Goal: Task Accomplishment & Management: Complete application form

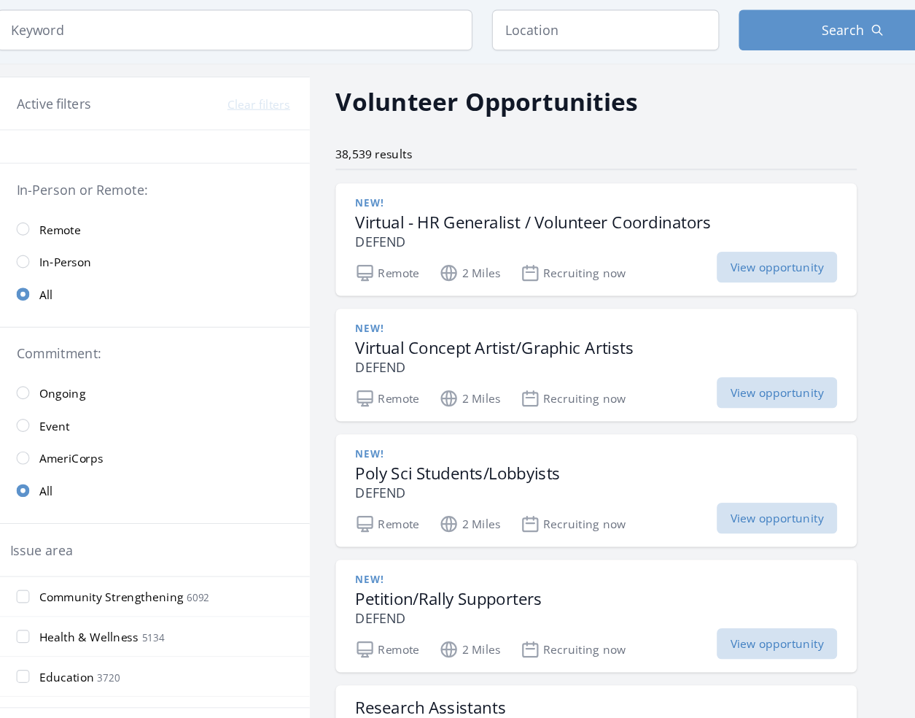
scroll to position [25, 0]
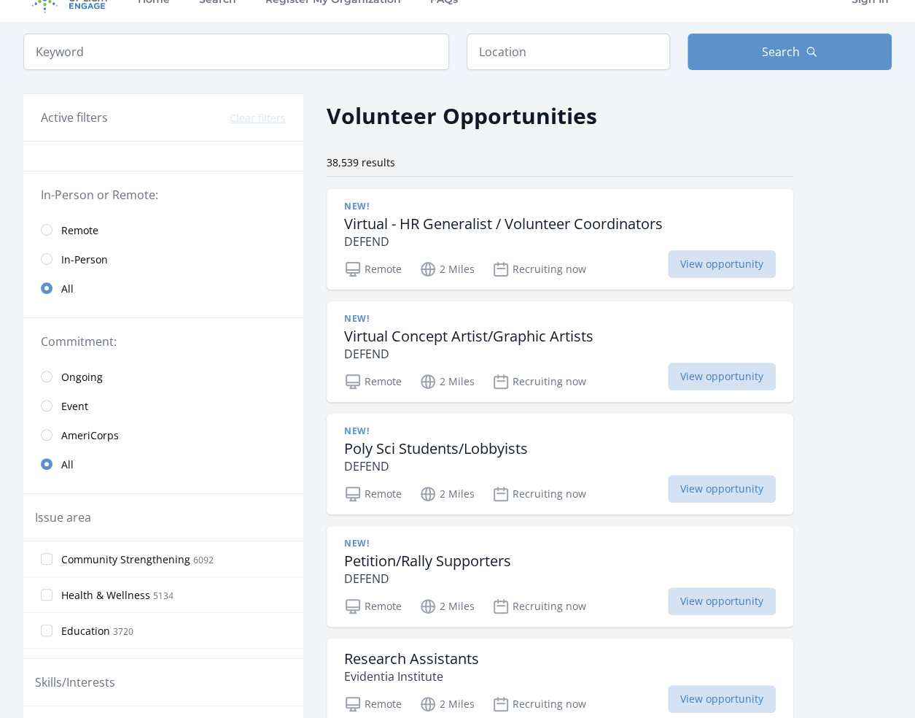
click at [88, 235] on span "Remote" at bounding box center [79, 230] width 37 height 15
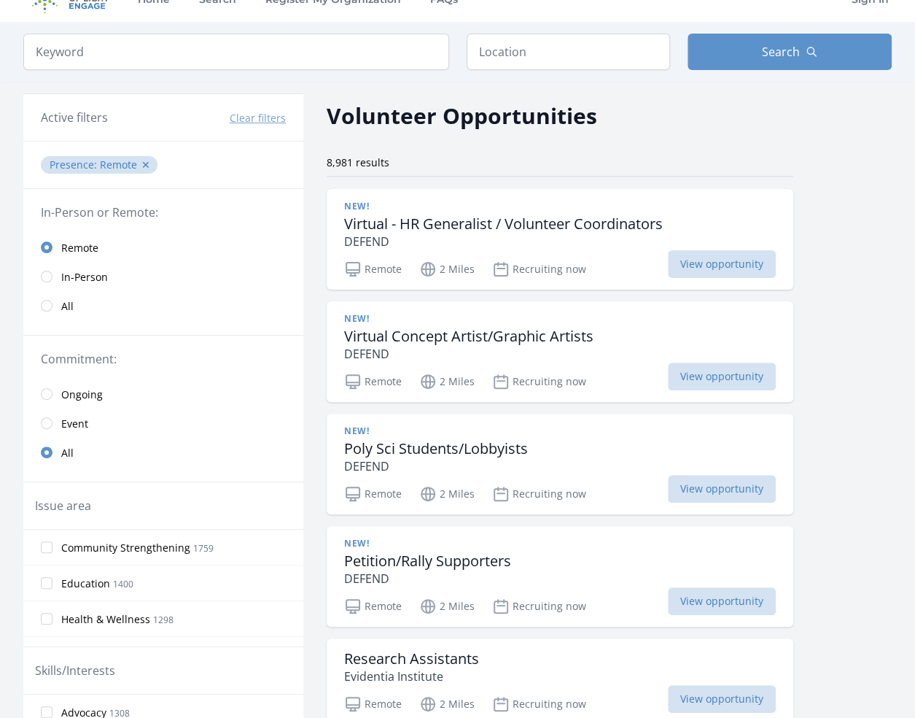
scroll to position [32, 0]
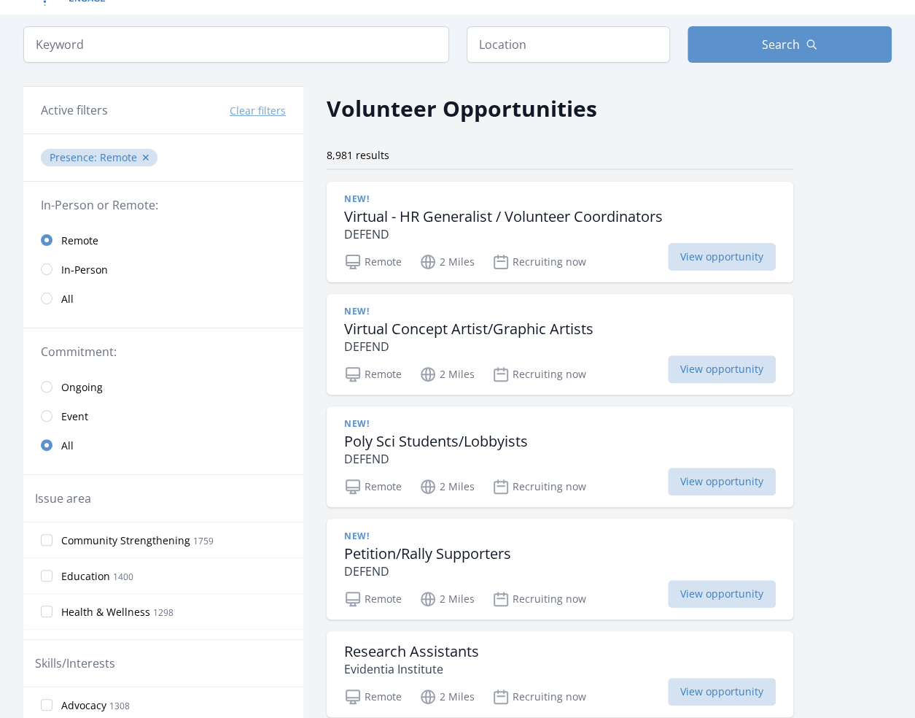
click at [71, 295] on span "All" at bounding box center [67, 299] width 12 height 15
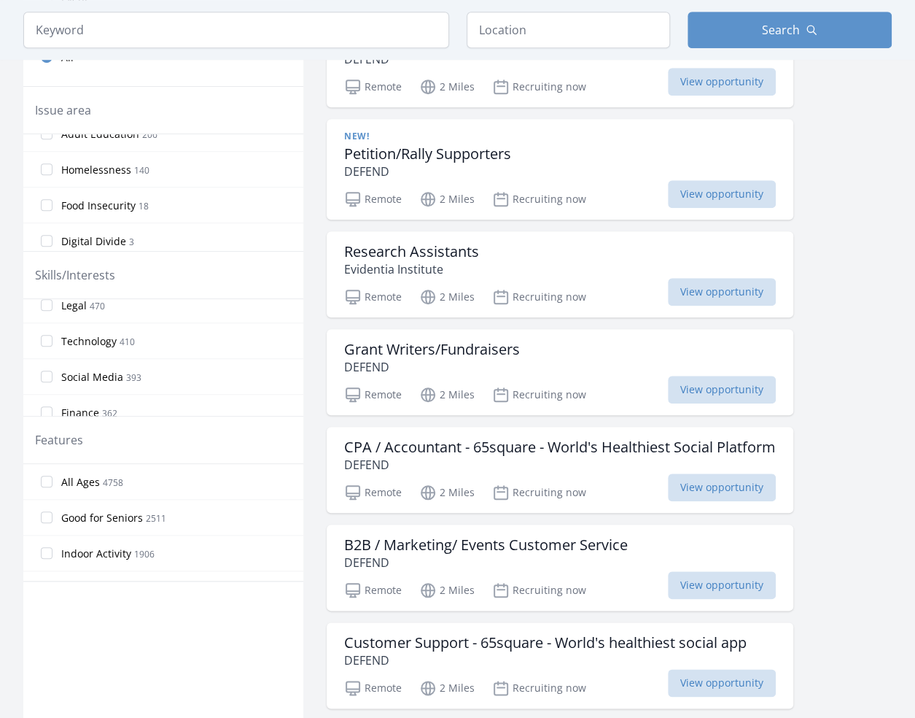
scroll to position [765, 0]
click at [46, 335] on label "Technology 410" at bounding box center [163, 337] width 280 height 29
click at [46, 335] on input "Technology 410" at bounding box center [47, 338] width 12 height 12
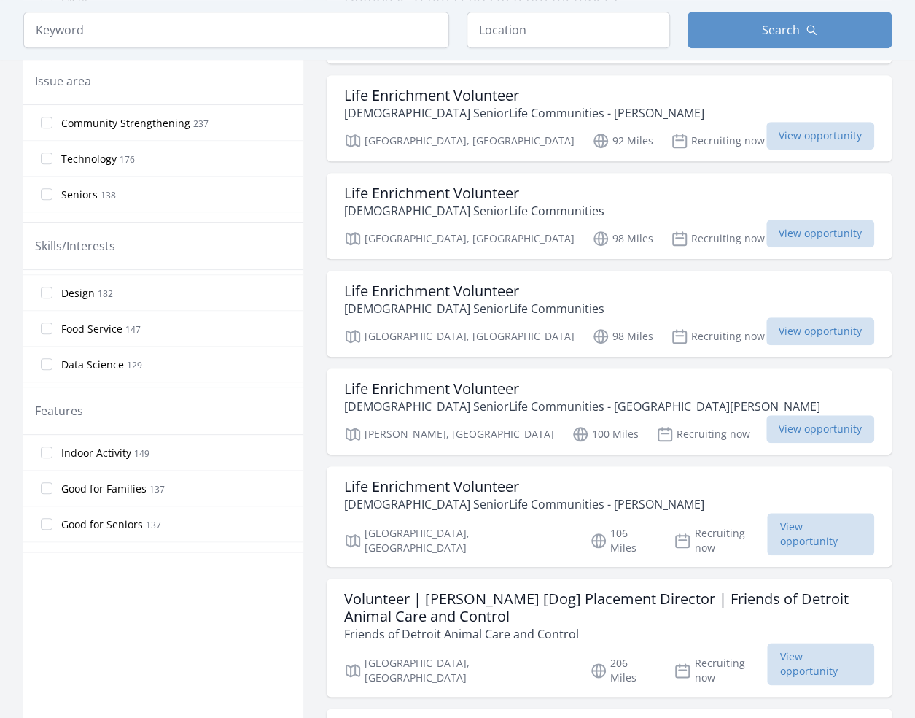
scroll to position [1100, 0]
click at [47, 290] on input "Design 182" at bounding box center [47, 296] width 12 height 12
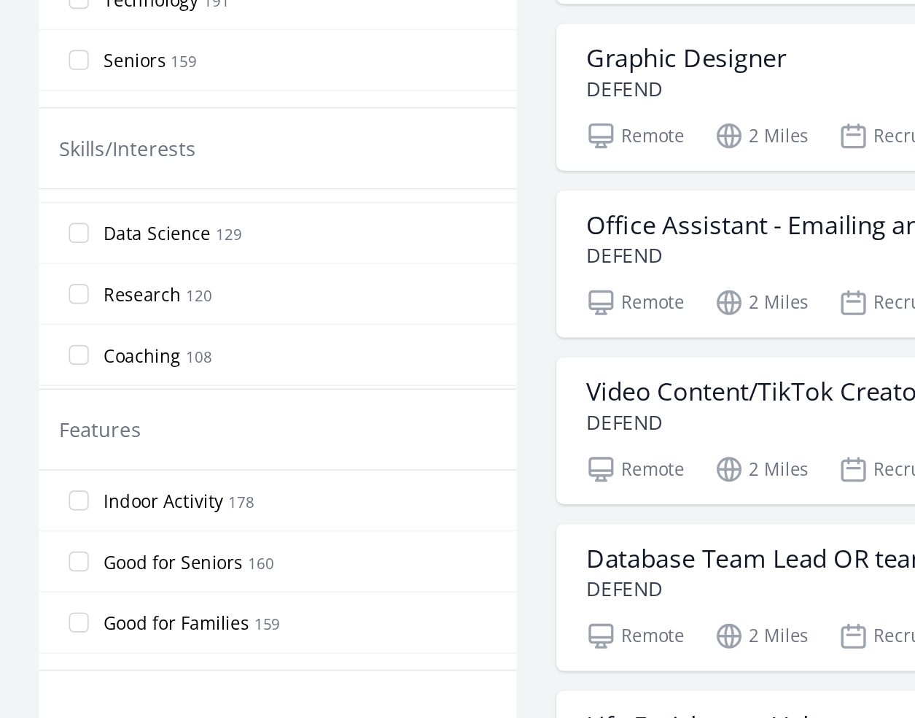
scroll to position [1165, 0]
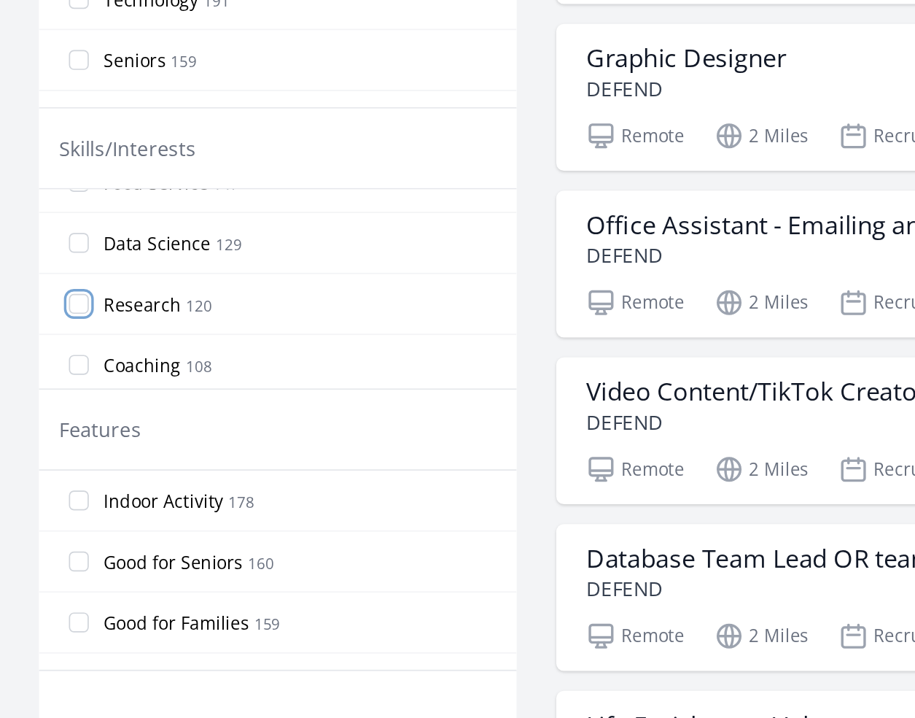
click at [49, 306] on input "Research 120" at bounding box center [47, 312] width 12 height 12
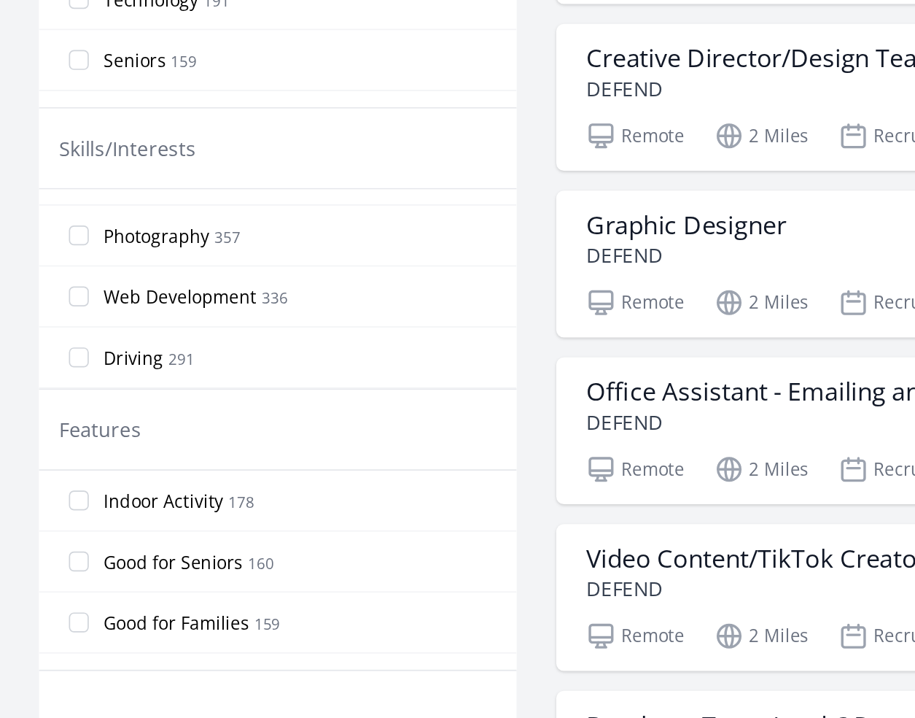
scroll to position [956, 0]
click at [47, 301] on input "Web Development 336" at bounding box center [47, 307] width 12 height 12
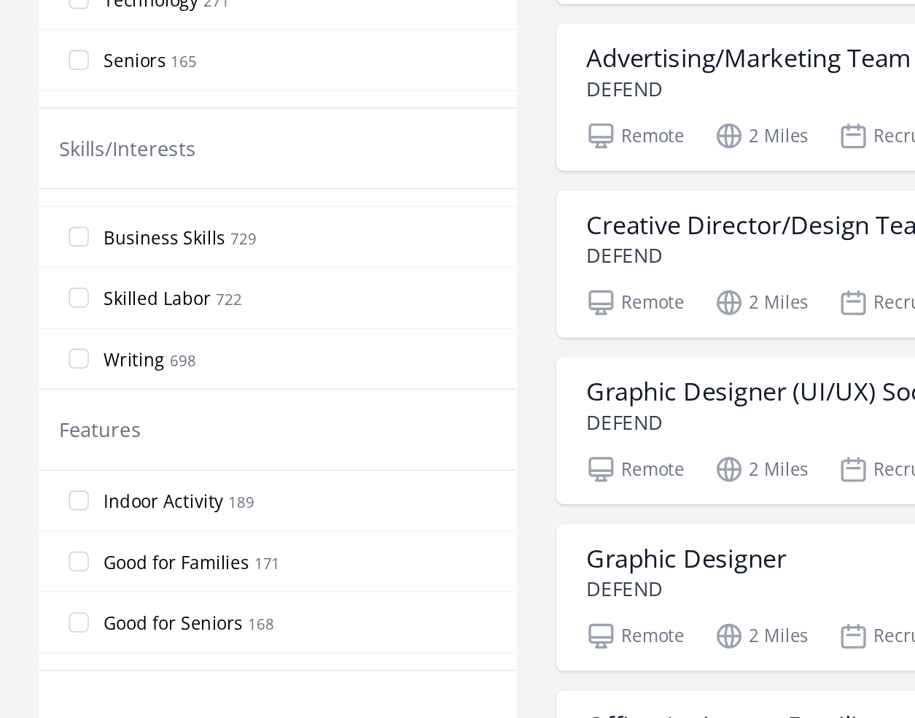
scroll to position [672, 0]
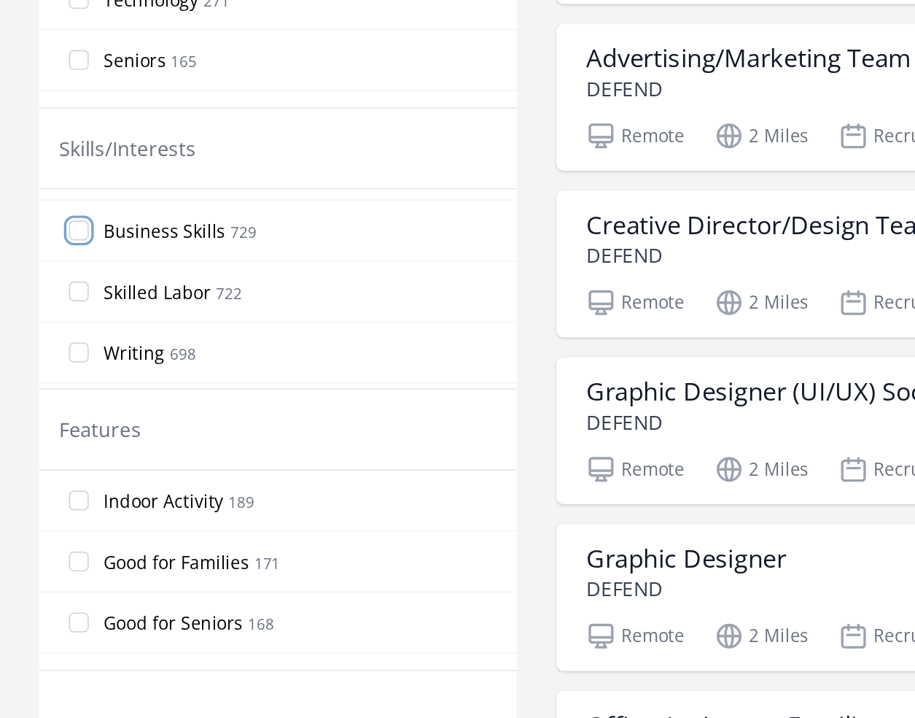
click at [47, 264] on input "Business Skills 729" at bounding box center [47, 269] width 12 height 12
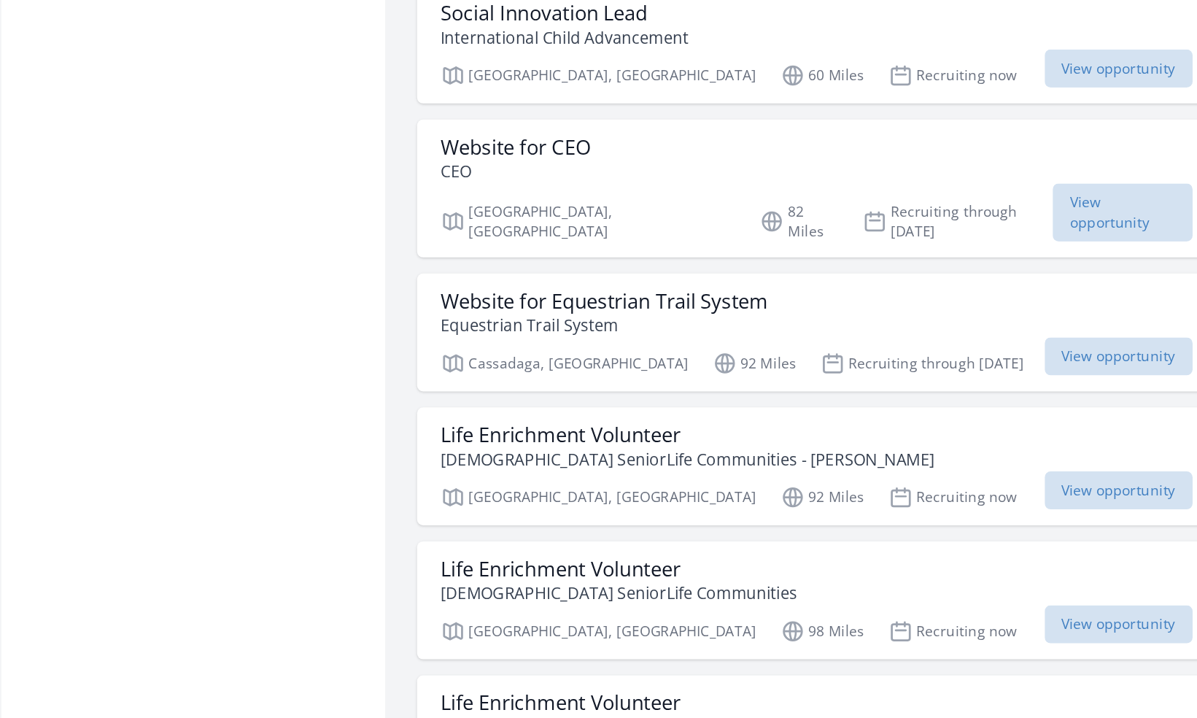
scroll to position [1577, 0]
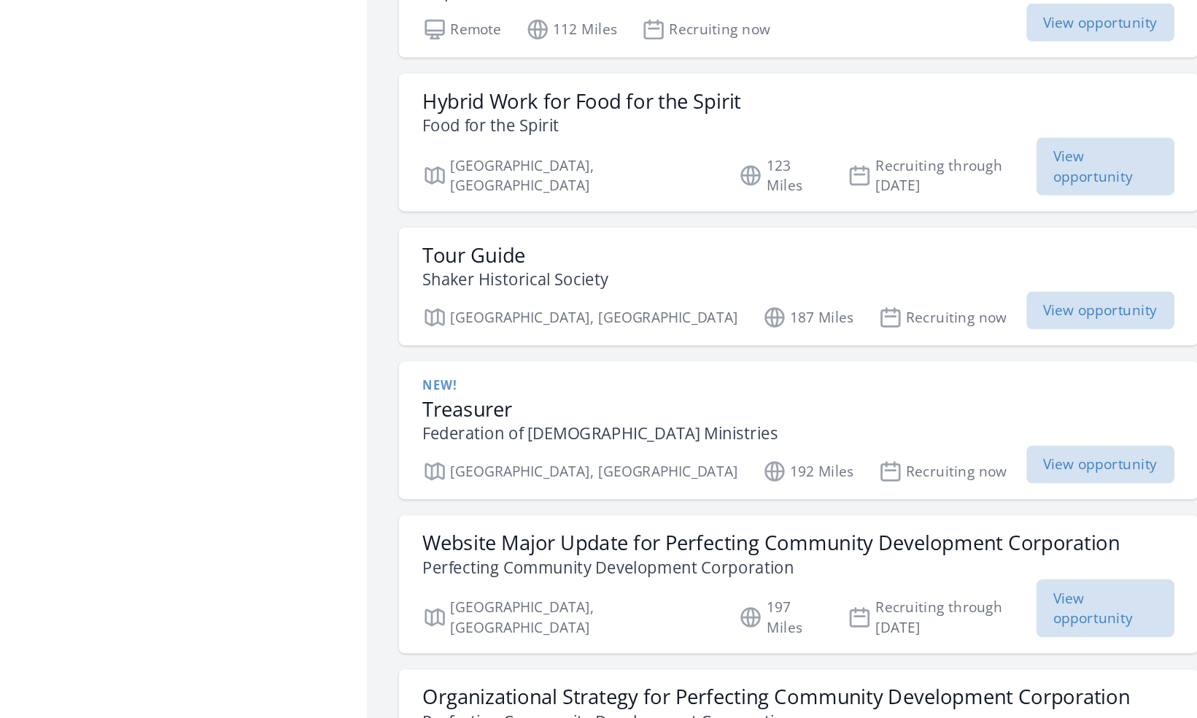
scroll to position [2551, 0]
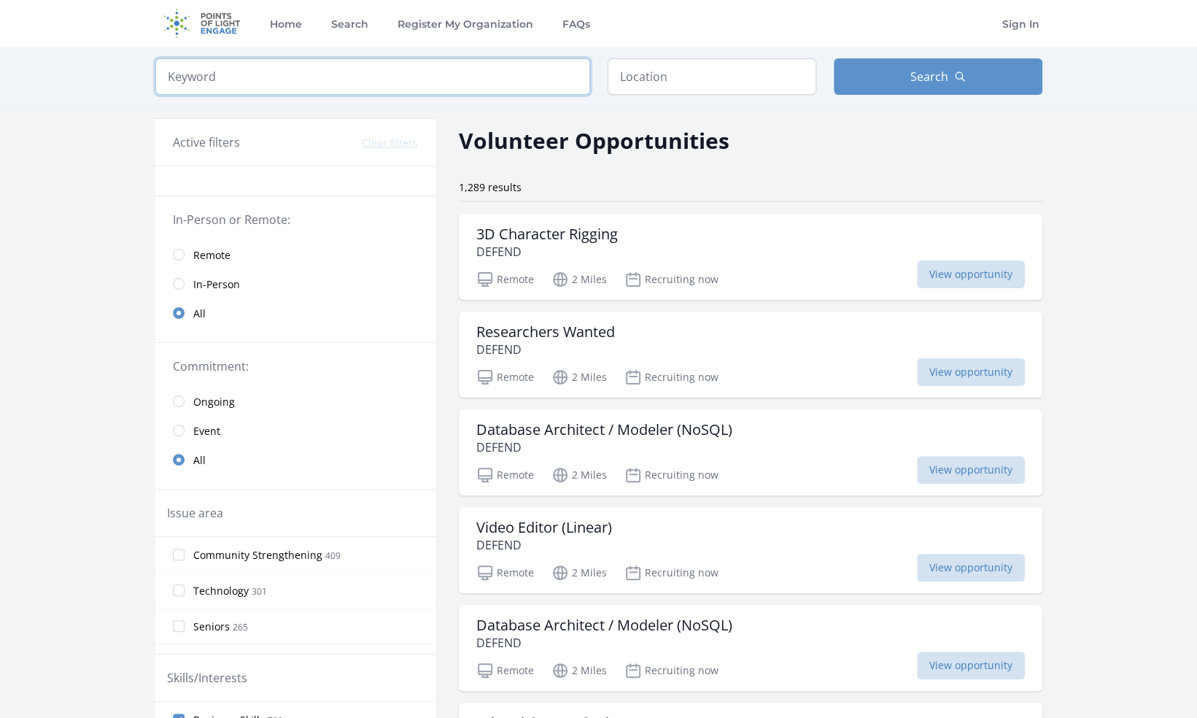
click at [265, 70] on input "search" at bounding box center [372, 76] width 435 height 36
type input "ux"
click button "submit" at bounding box center [0, 0] width 0 height 0
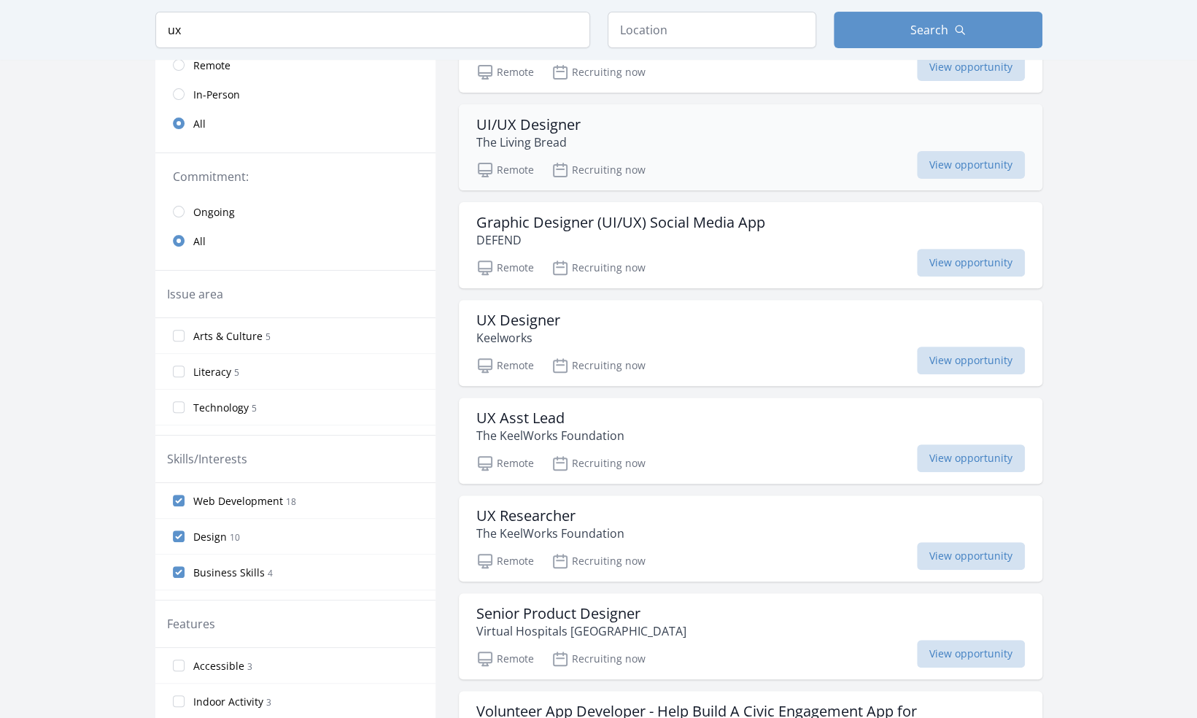
scroll to position [206, 0]
click at [670, 32] on input "text" at bounding box center [712, 30] width 209 height 36
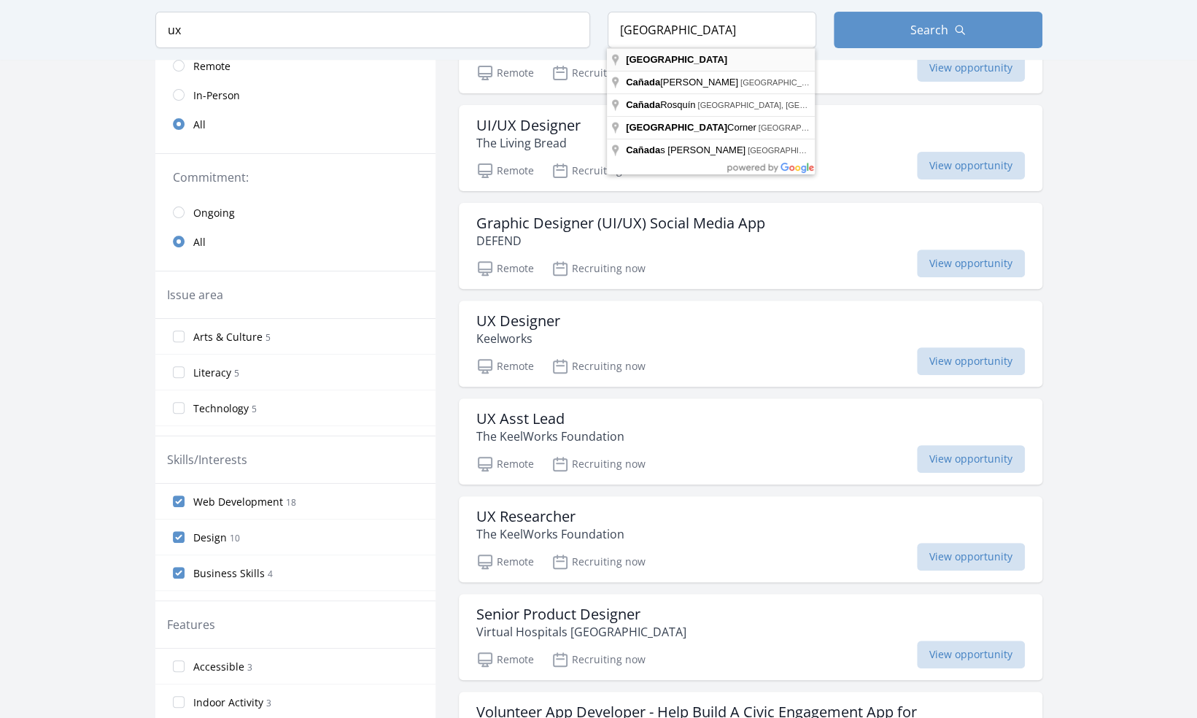
type input "Canada"
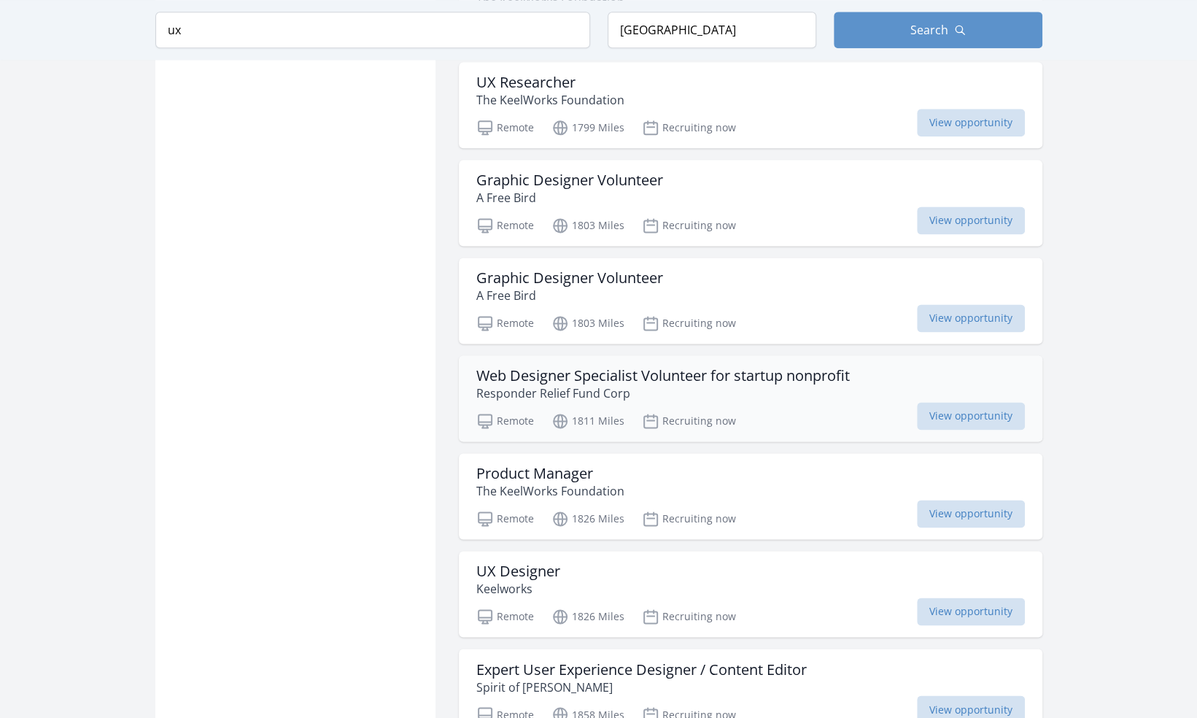
scroll to position [1165, 0]
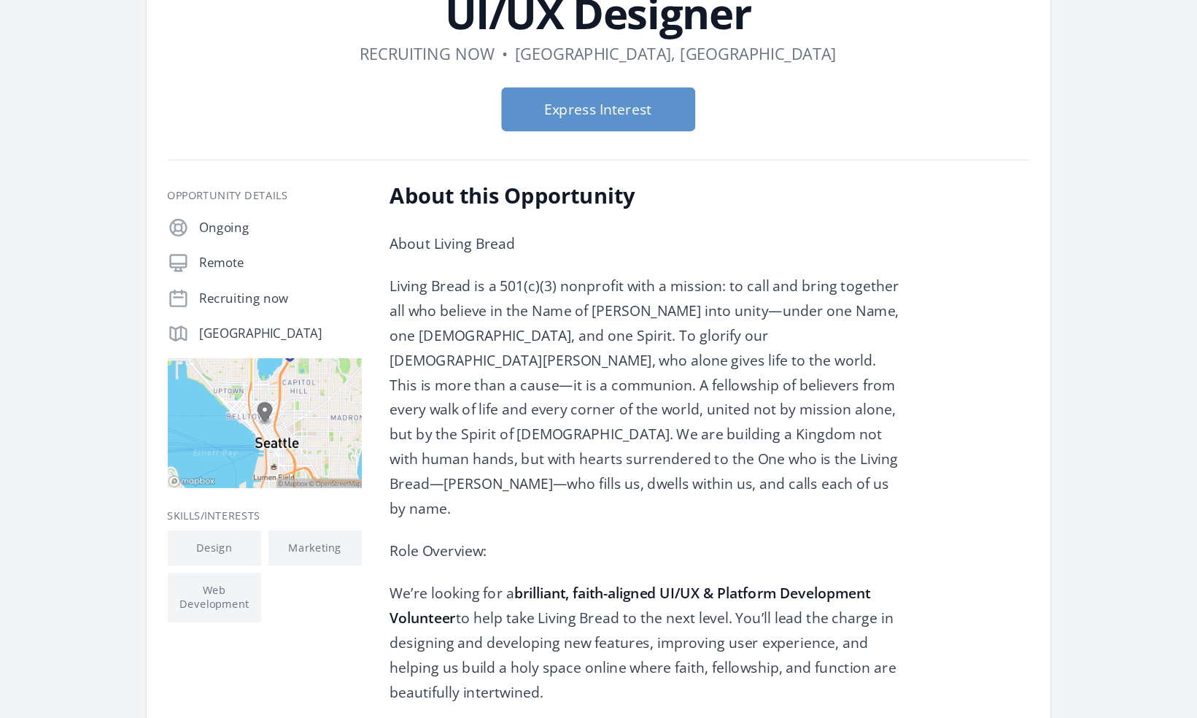
scroll to position [47, 0]
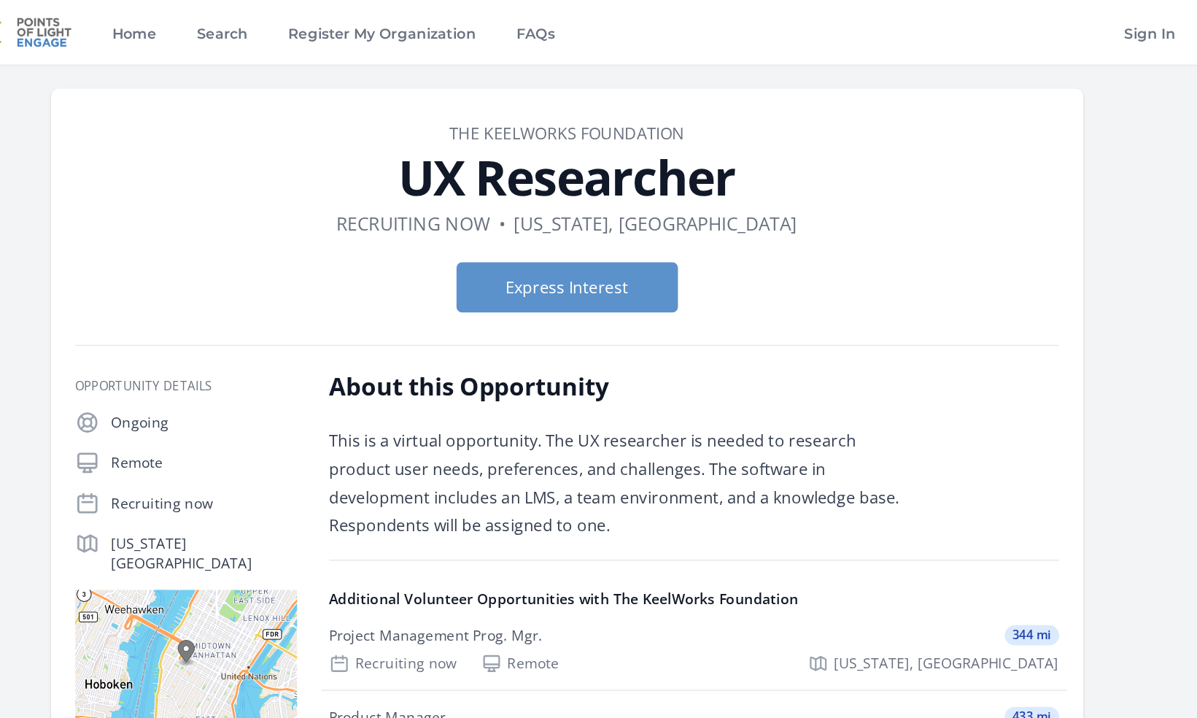
click at [506, 319] on p "This is a virtual opportunity. The UX researcher is needed to research product …" at bounding box center [640, 349] width 427 height 82
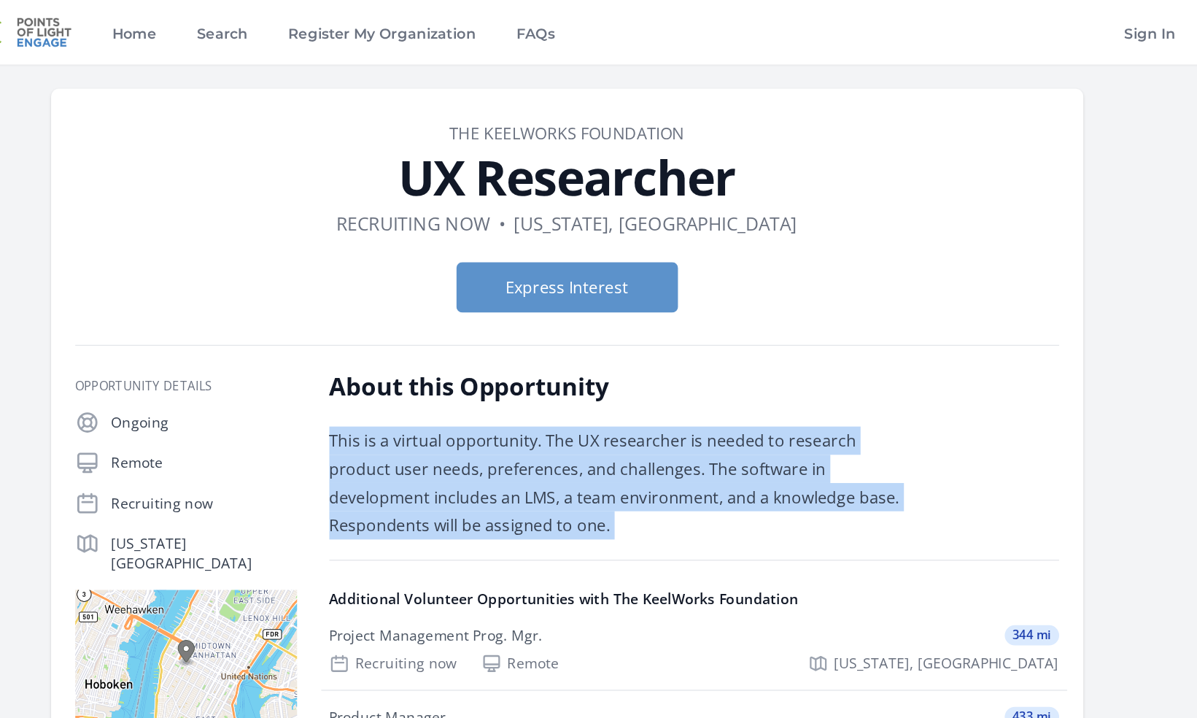
click at [506, 319] on p "This is a virtual opportunity. The UX researcher is needed to research product …" at bounding box center [640, 349] width 427 height 82
click at [499, 335] on p "This is a virtual opportunity. The UX researcher is needed to research product …" at bounding box center [640, 349] width 427 height 82
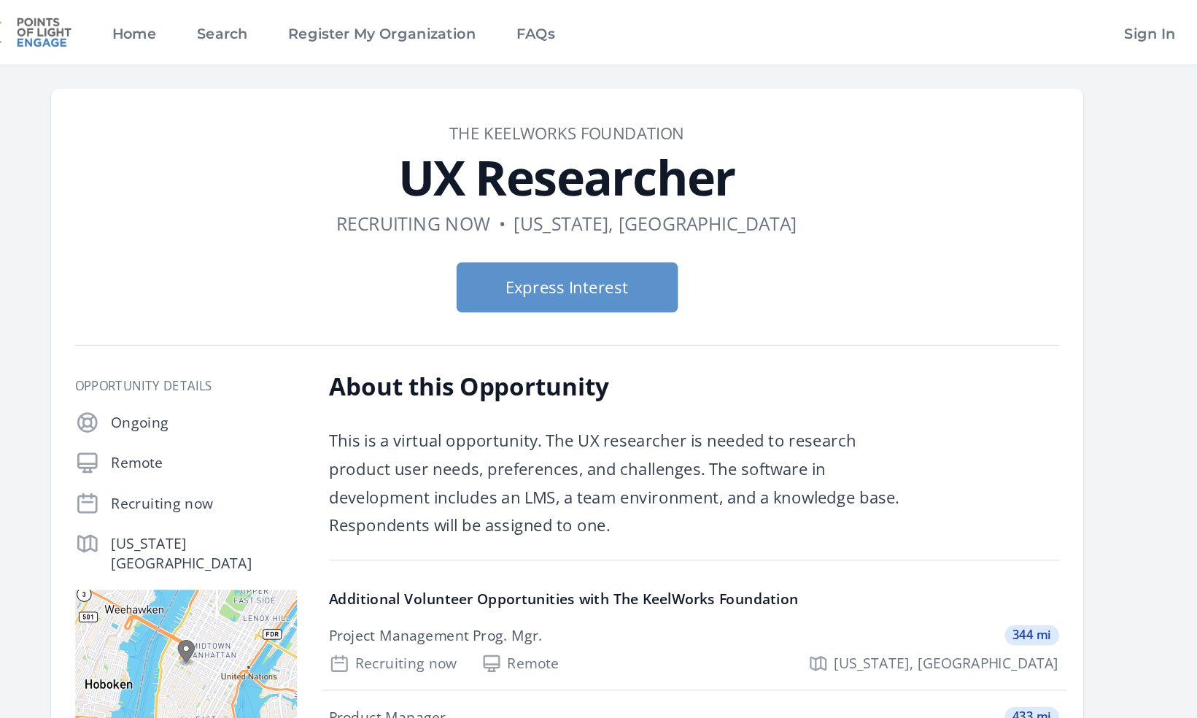
click at [499, 335] on p "This is a virtual opportunity. The UX researcher is needed to research product …" at bounding box center [640, 349] width 427 height 82
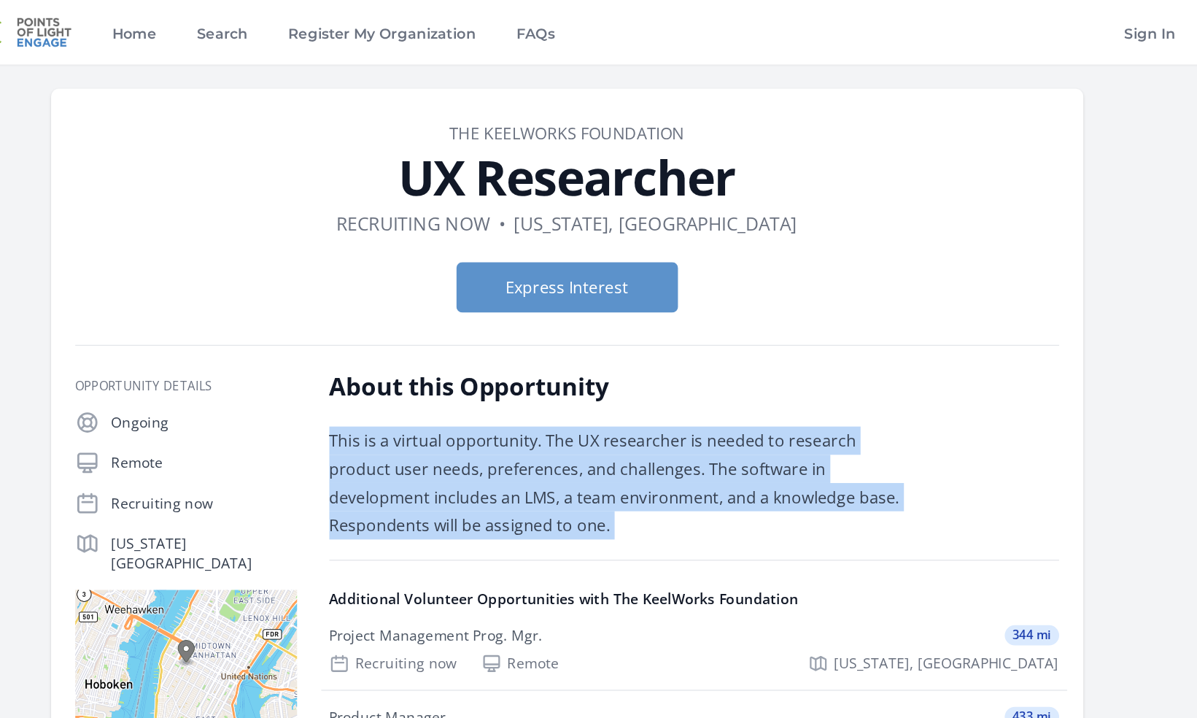
click at [499, 335] on p "This is a virtual opportunity. The UX researcher is needed to research product …" at bounding box center [640, 349] width 427 height 82
click at [489, 357] on p "This is a virtual opportunity. The UX researcher is needed to research product …" at bounding box center [640, 349] width 427 height 82
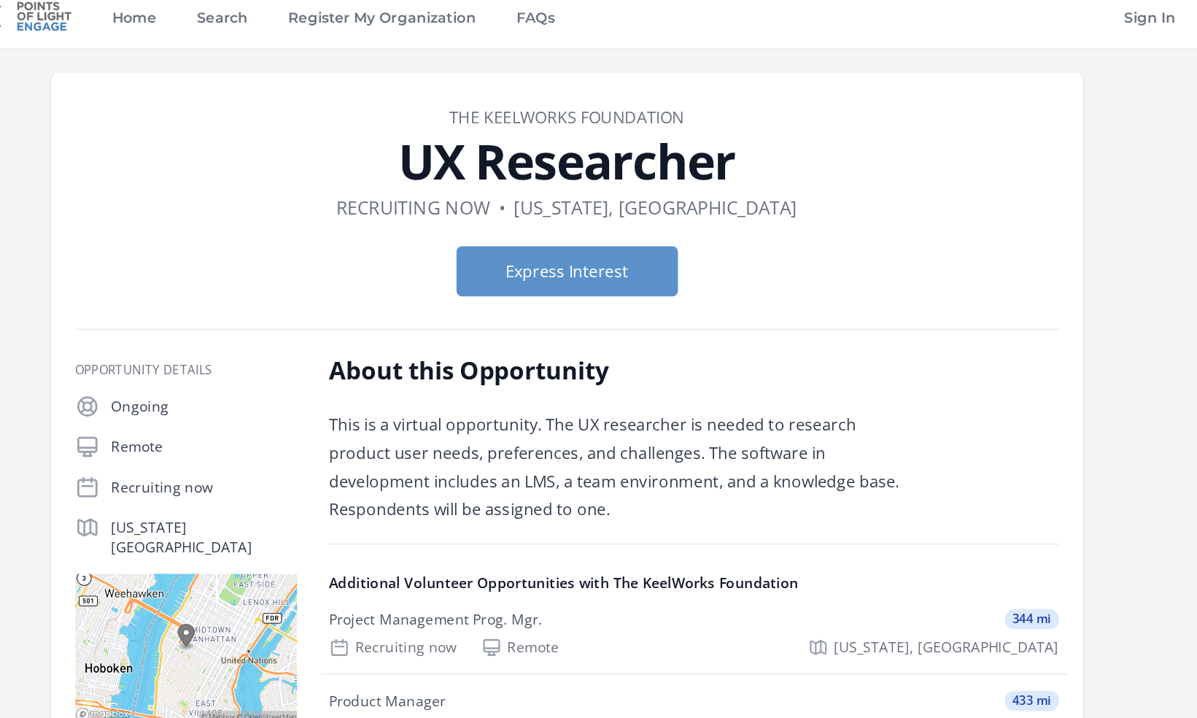
click at [489, 368] on p "This is a virtual opportunity. The UX researcher is needed to research product …" at bounding box center [640, 349] width 427 height 82
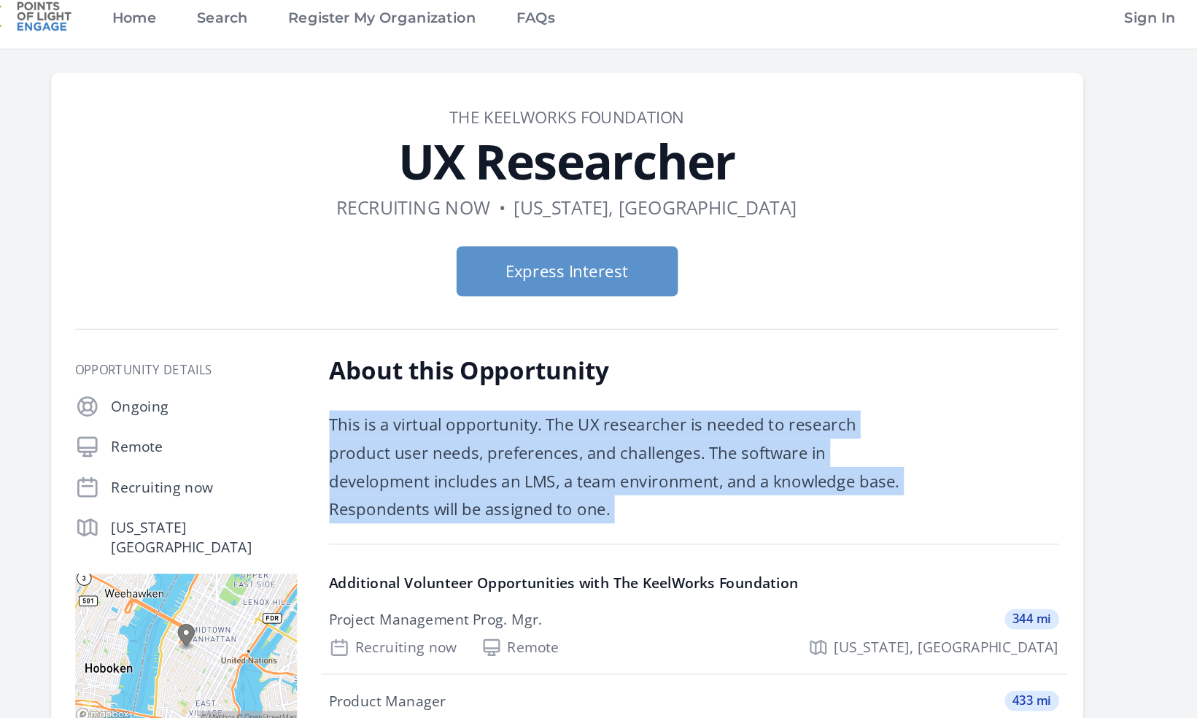
drag, startPoint x: 489, startPoint y: 357, endPoint x: 489, endPoint y: 368, distance: 11.7
click at [489, 368] on p "This is a virtual opportunity. The UX researcher is needed to research product …" at bounding box center [640, 349] width 427 height 82
click at [484, 385] on p "This is a virtual opportunity. The UX researcher is needed to research product …" at bounding box center [640, 349] width 427 height 82
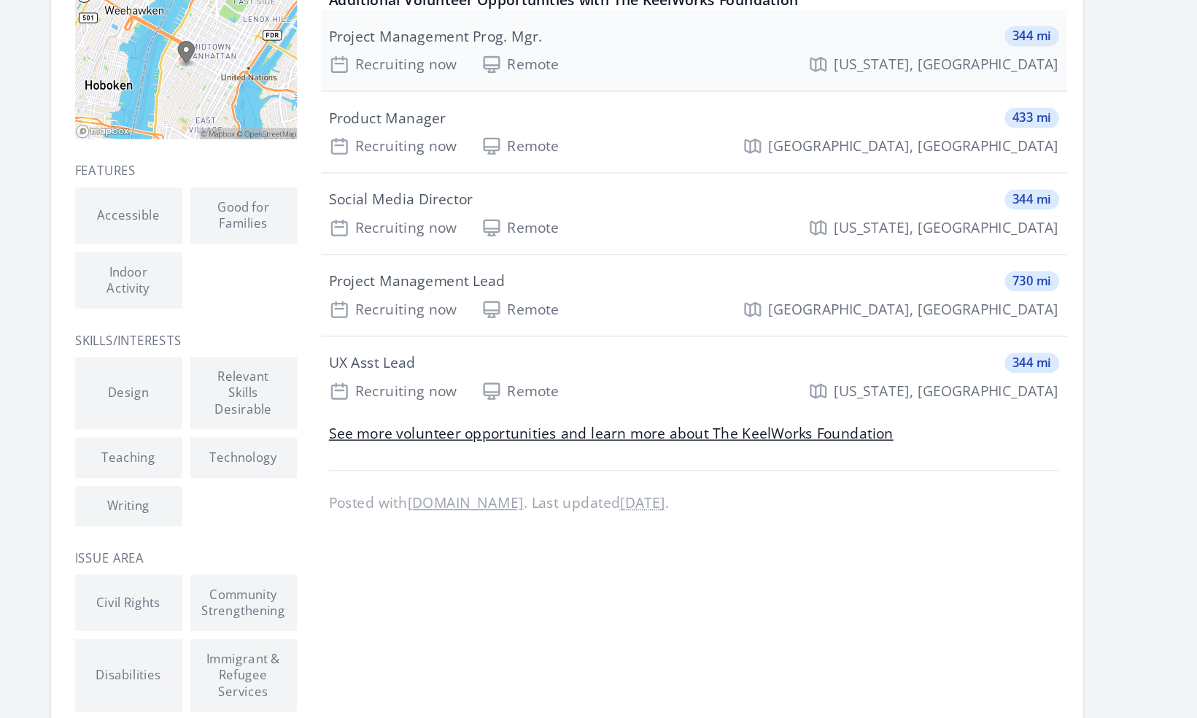
scroll to position [244, 0]
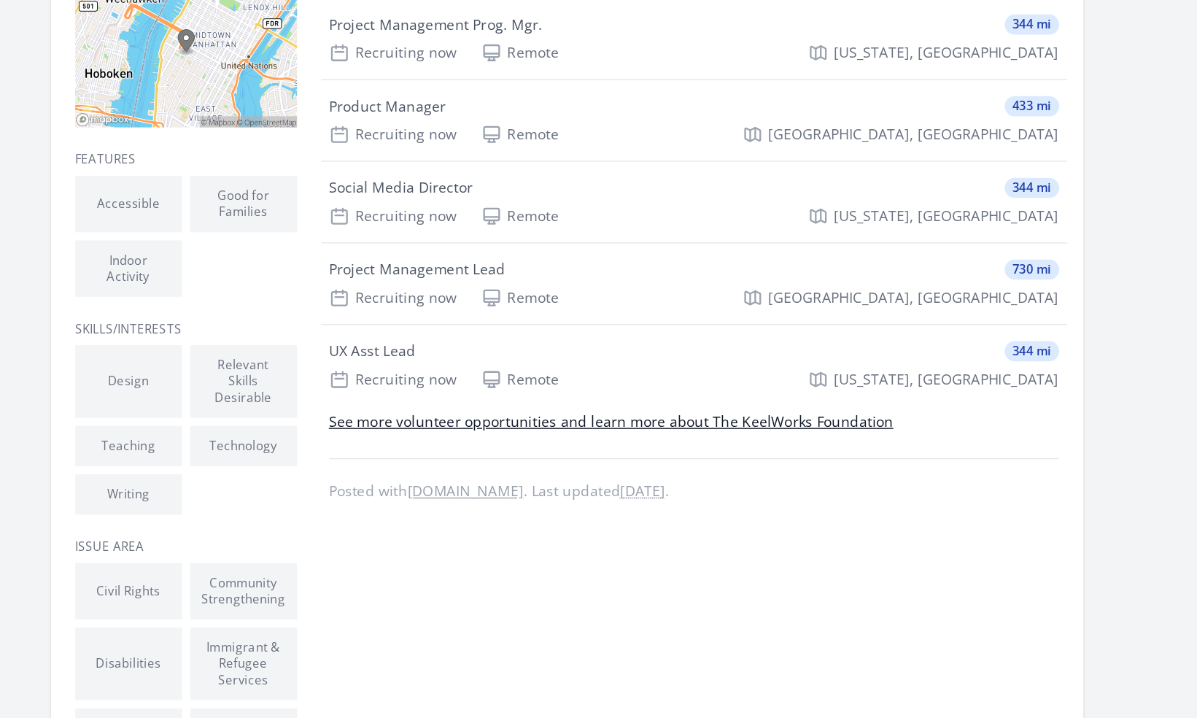
click at [558, 502] on link "See more volunteer opportunities and learn more about The KeelWorks Foundation" at bounding box center [631, 503] width 408 height 14
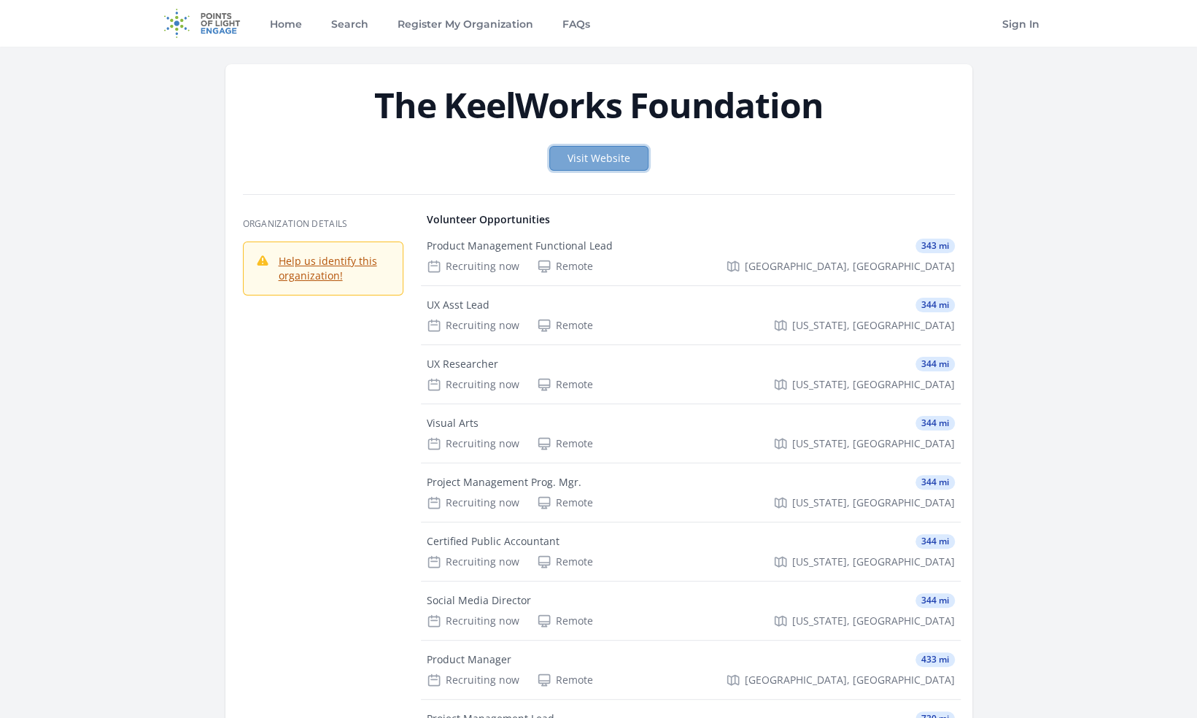
click at [610, 158] on link "Visit Website" at bounding box center [598, 158] width 99 height 25
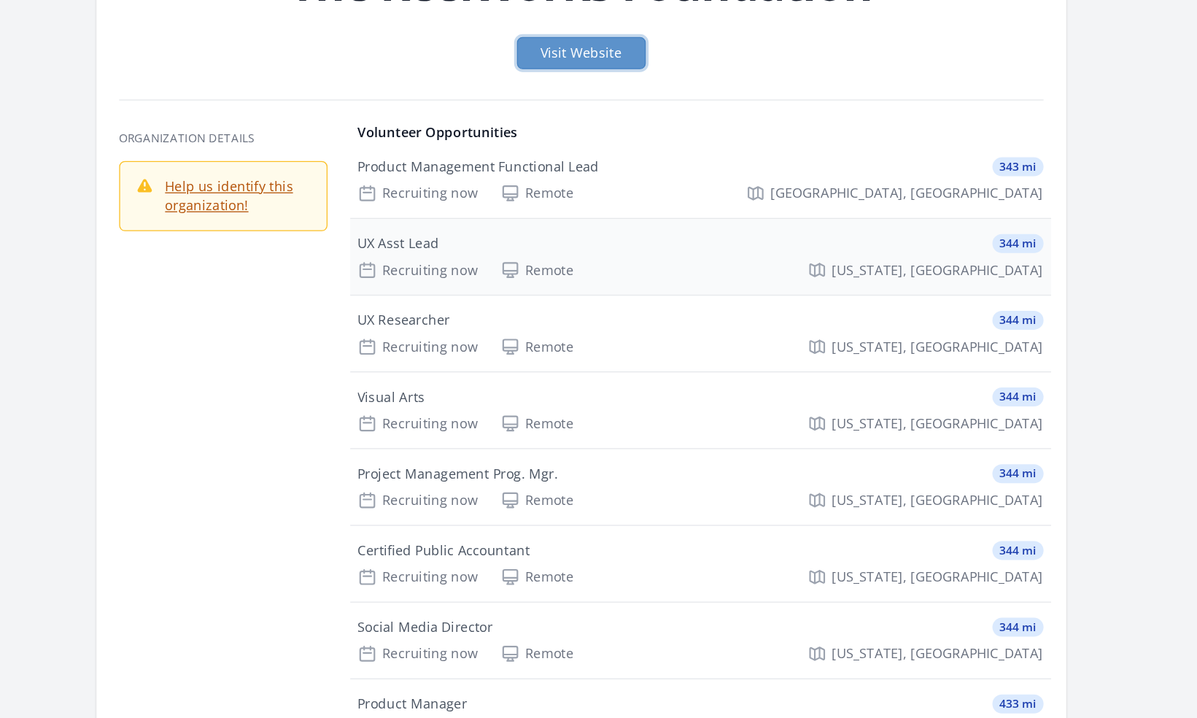
scroll to position [42, 0]
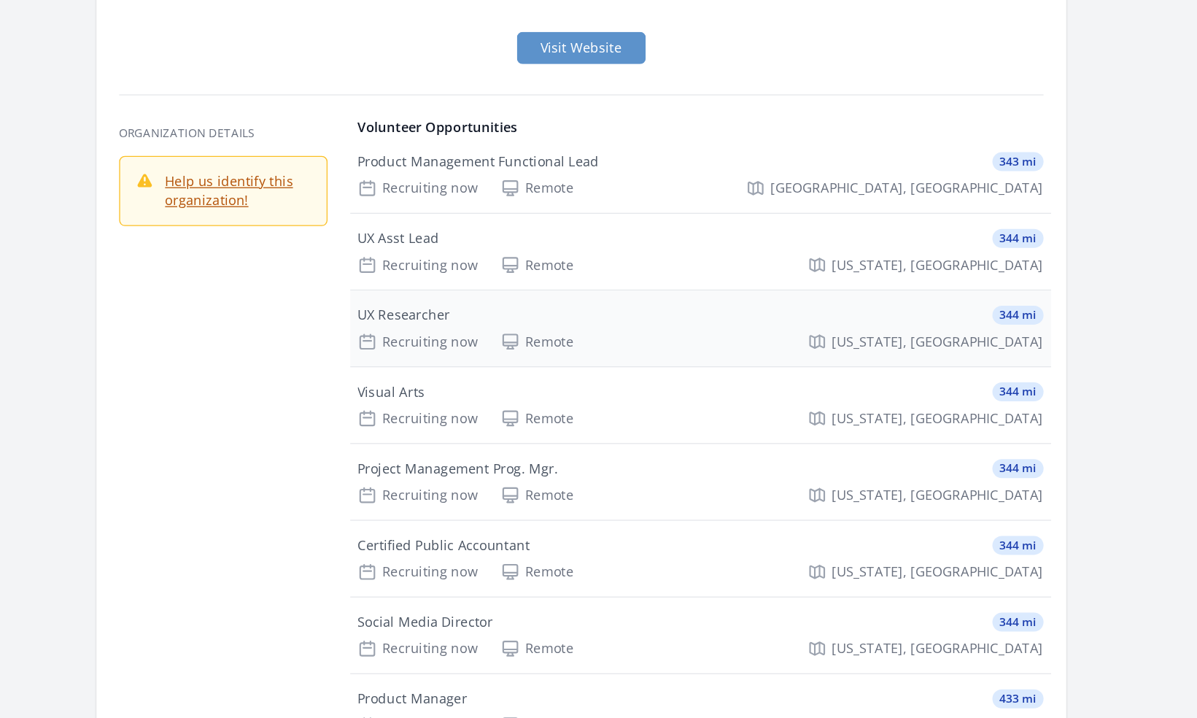
click at [648, 316] on div "UX Researcher 344 mi" at bounding box center [691, 321] width 528 height 15
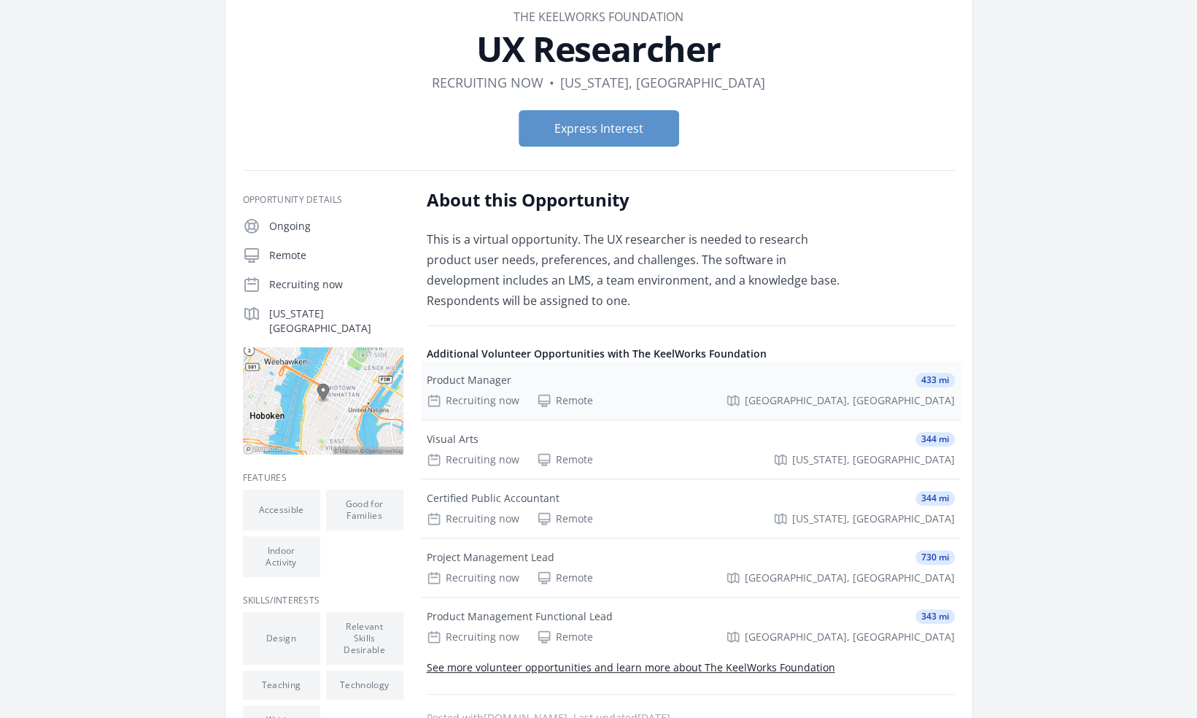
scroll to position [49, 0]
